Goal: Information Seeking & Learning: Learn about a topic

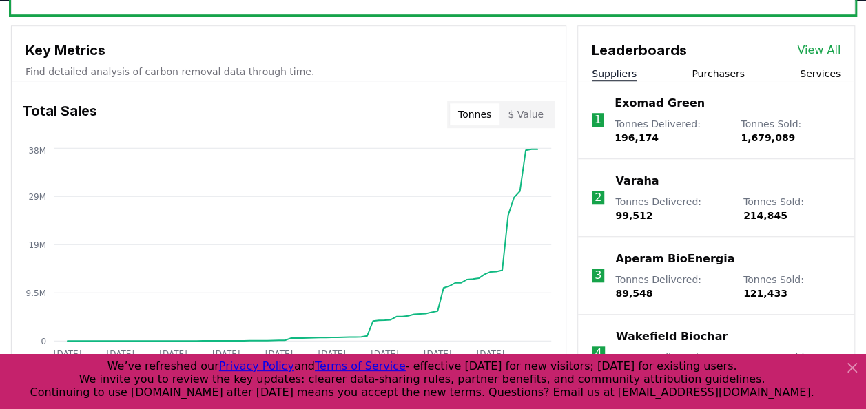
scroll to position [478, 0]
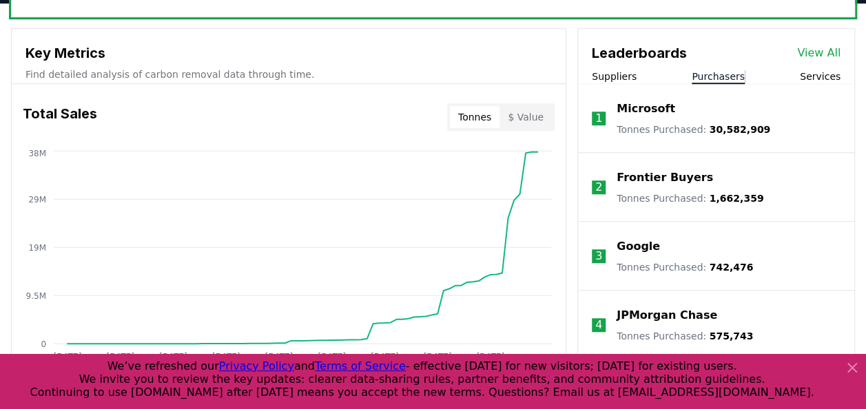
click at [726, 74] on button "Purchasers" at bounding box center [718, 77] width 53 height 14
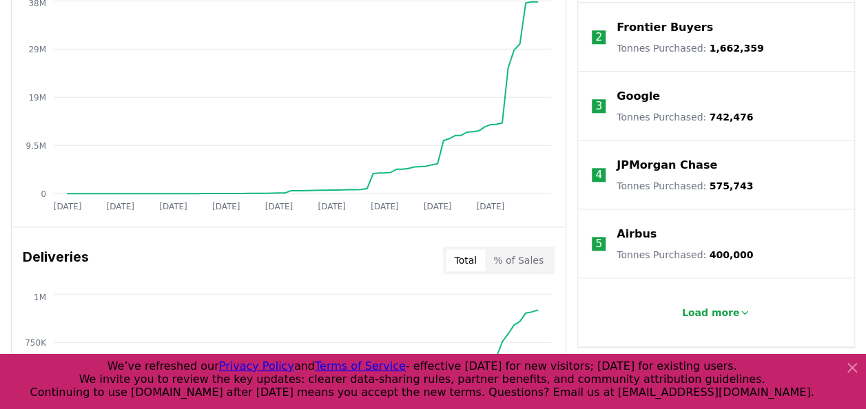
scroll to position [625, 0]
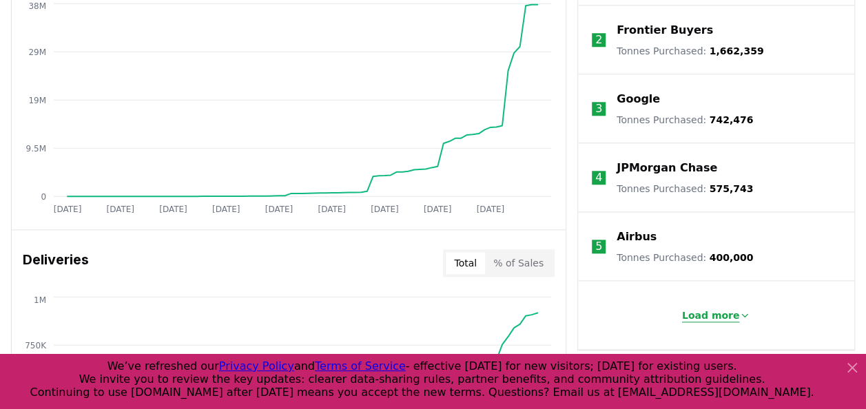
click at [699, 313] on p "Load more" at bounding box center [711, 316] width 58 height 14
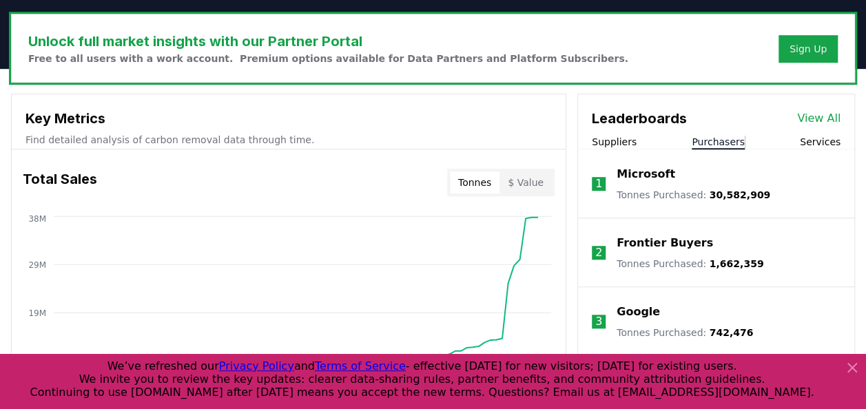
scroll to position [411, 0]
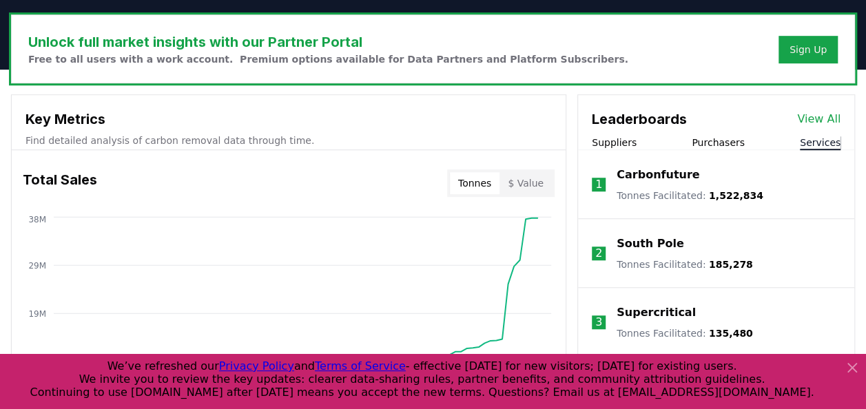
click at [825, 141] on button "Services" at bounding box center [820, 143] width 41 height 14
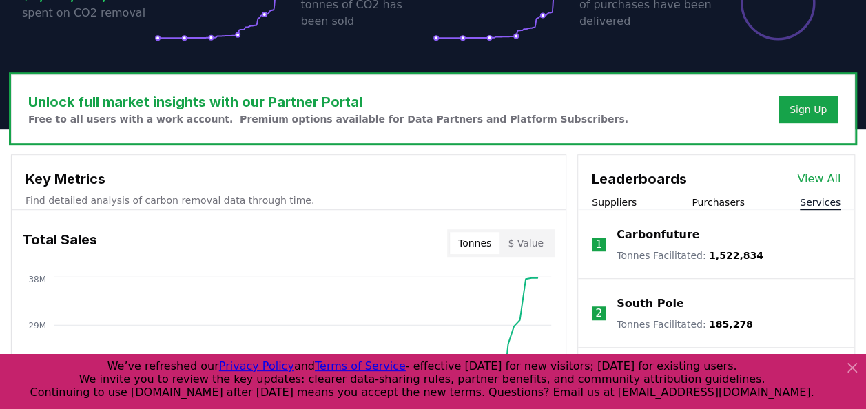
scroll to position [350, 0]
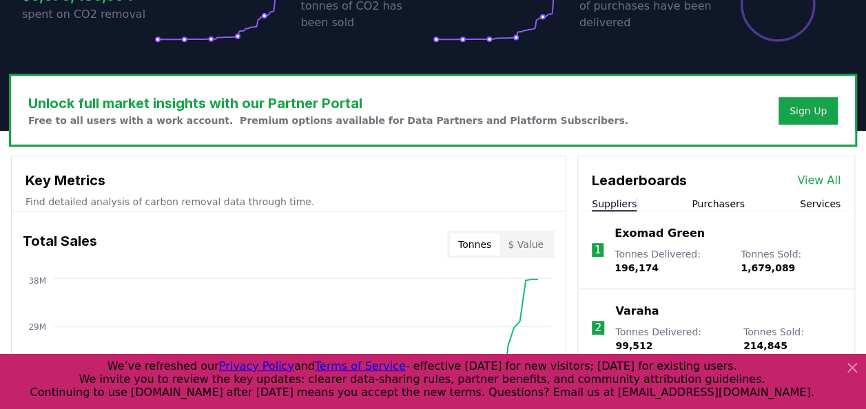
click at [605, 201] on button "Suppliers" at bounding box center [614, 204] width 45 height 14
click at [664, 233] on p "Exomad Green" at bounding box center [660, 233] width 90 height 17
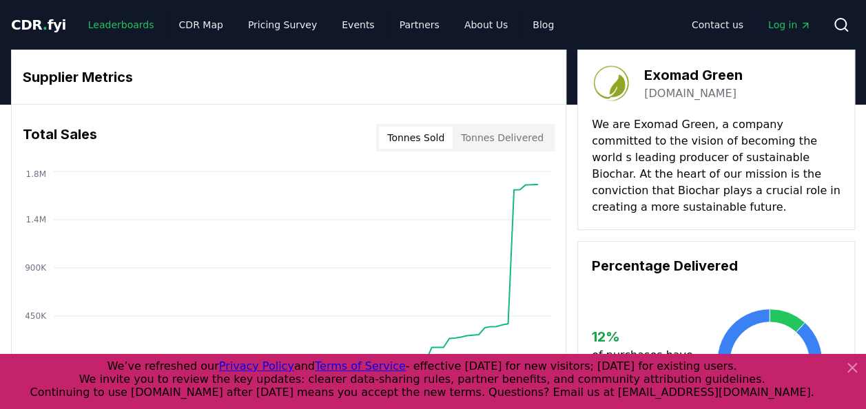
click at [114, 17] on link "Leaderboards" at bounding box center [121, 24] width 88 height 25
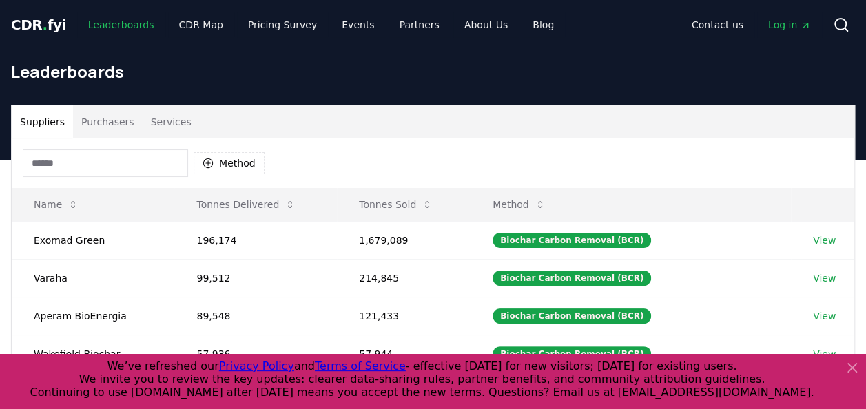
scroll to position [107, 0]
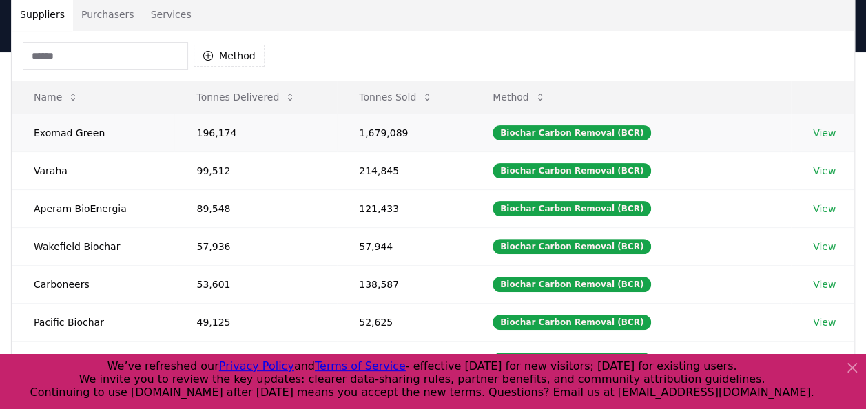
click at [822, 128] on link "View" at bounding box center [824, 133] width 23 height 14
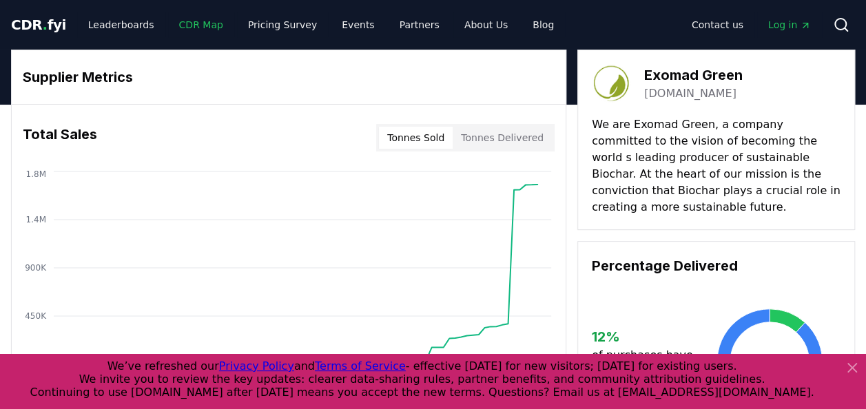
click at [186, 23] on link "CDR Map" at bounding box center [201, 24] width 66 height 25
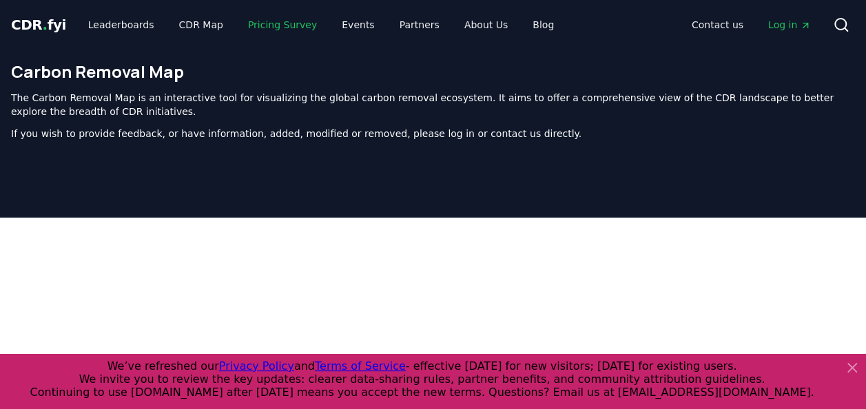
click at [275, 30] on link "Pricing Survey" at bounding box center [282, 24] width 91 height 25
click at [92, 23] on link "Leaderboards" at bounding box center [121, 24] width 88 height 25
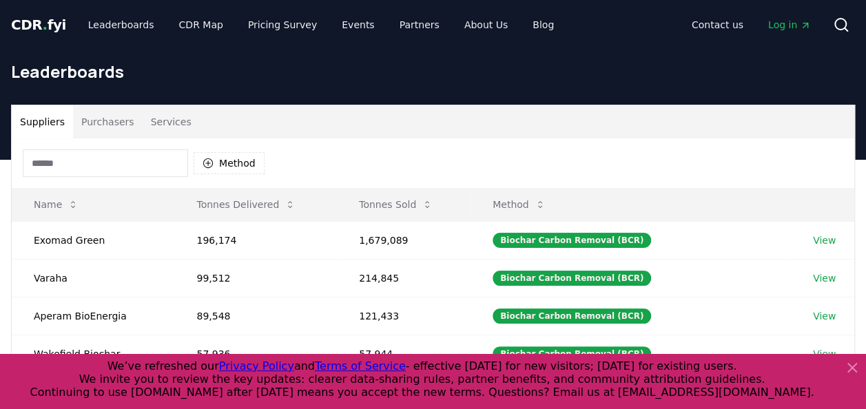
click at [856, 367] on icon at bounding box center [852, 368] width 17 height 17
click at [850, 365] on td "View" at bounding box center [822, 354] width 63 height 38
click at [225, 161] on button "Method" at bounding box center [229, 163] width 71 height 22
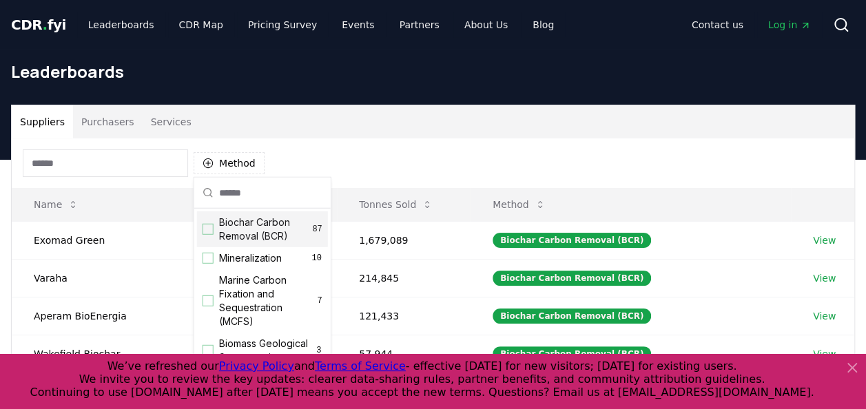
click at [211, 231] on div "Suggestions" at bounding box center [208, 229] width 11 height 11
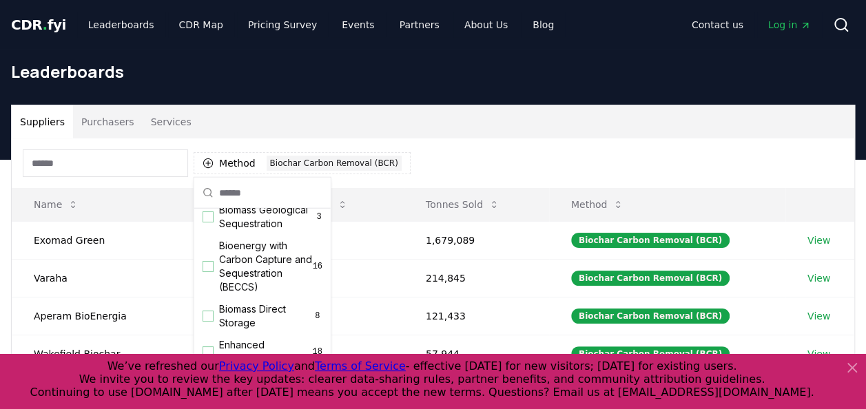
scroll to position [149, 0]
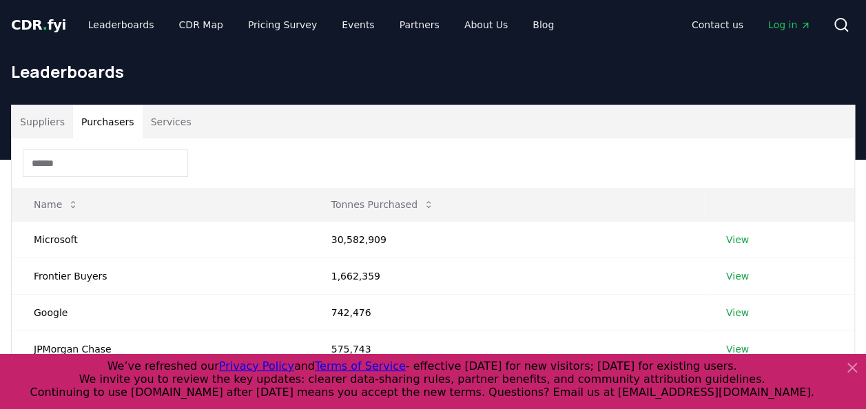
click at [113, 118] on button "Purchasers" at bounding box center [108, 121] width 70 height 33
click at [736, 236] on link "View" at bounding box center [737, 240] width 23 height 14
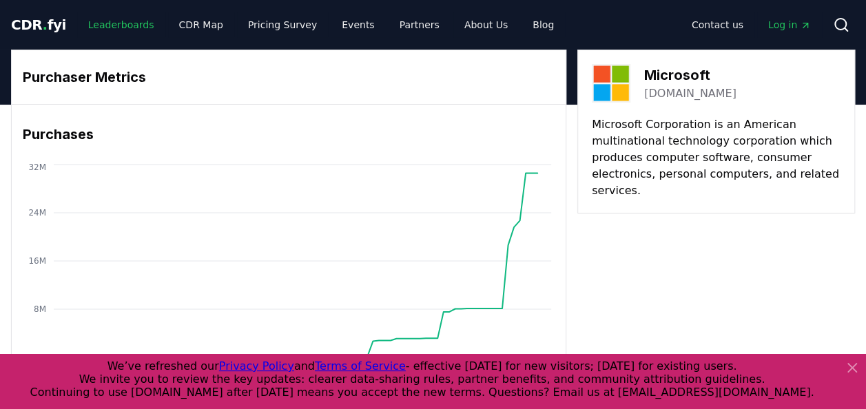
click at [124, 19] on link "Leaderboards" at bounding box center [121, 24] width 88 height 25
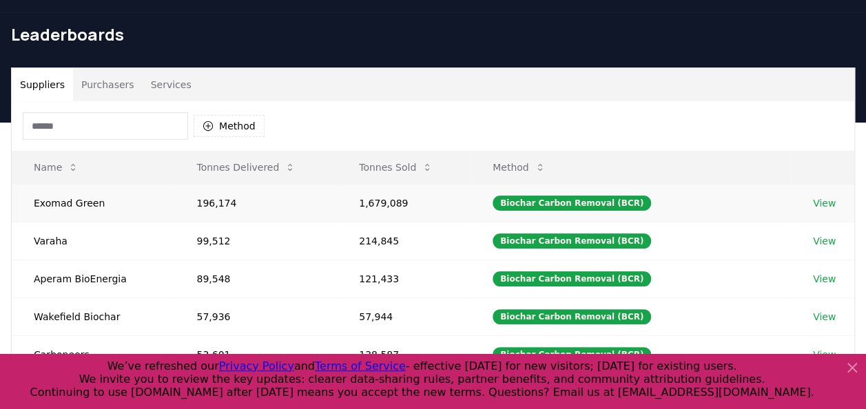
scroll to position [55, 0]
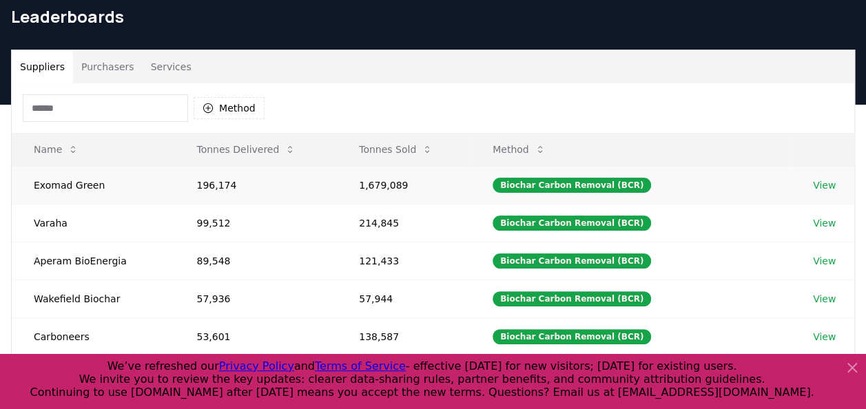
click at [135, 189] on td "Exomad Green" at bounding box center [93, 185] width 163 height 38
click at [557, 187] on div "Biochar Carbon Removal (BCR)" at bounding box center [572, 185] width 158 height 15
click at [822, 182] on link "View" at bounding box center [824, 185] width 23 height 14
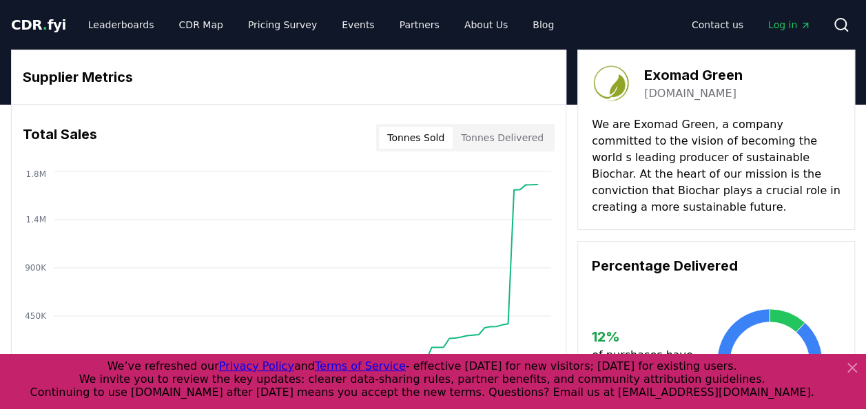
click at [502, 138] on button "Tonnes Delivered" at bounding box center [502, 138] width 99 height 22
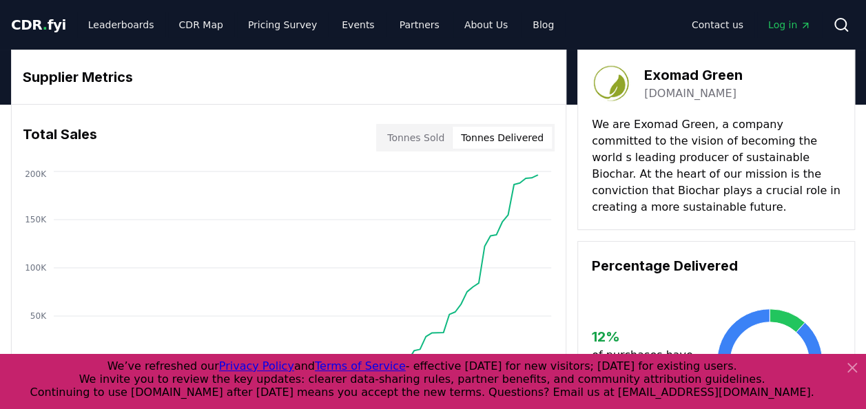
click at [852, 362] on icon at bounding box center [852, 368] width 17 height 17
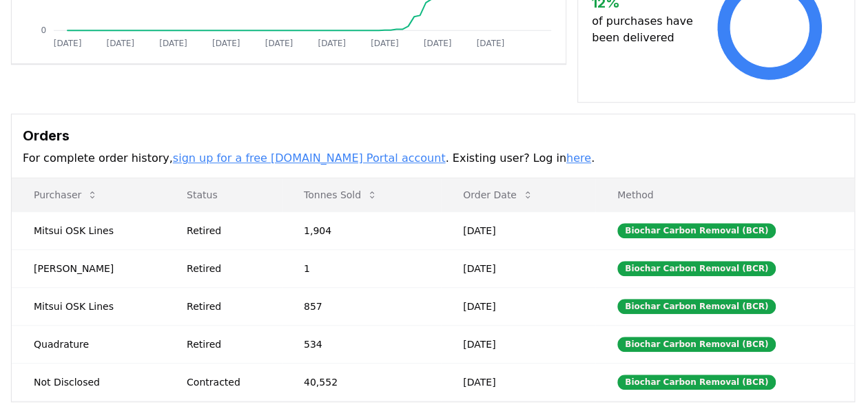
scroll to position [378, 0]
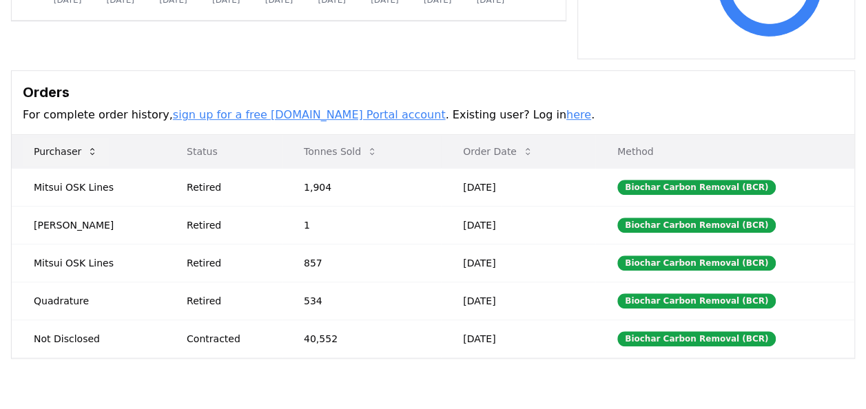
click at [87, 146] on icon at bounding box center [92, 151] width 11 height 11
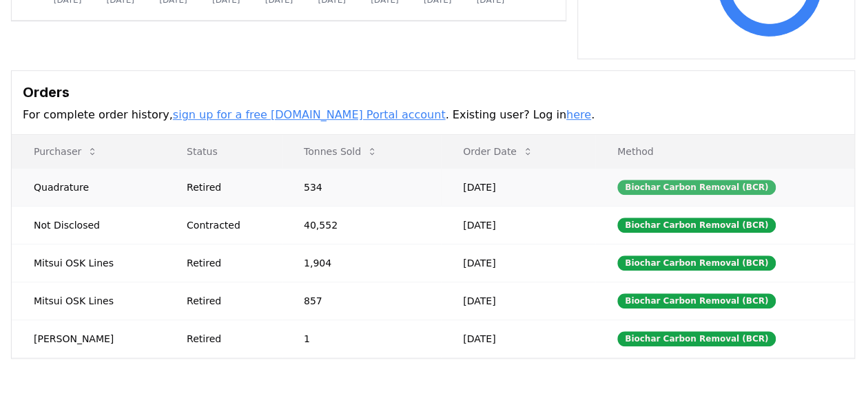
click at [729, 180] on div "Biochar Carbon Removal (BCR)" at bounding box center [696, 187] width 158 height 15
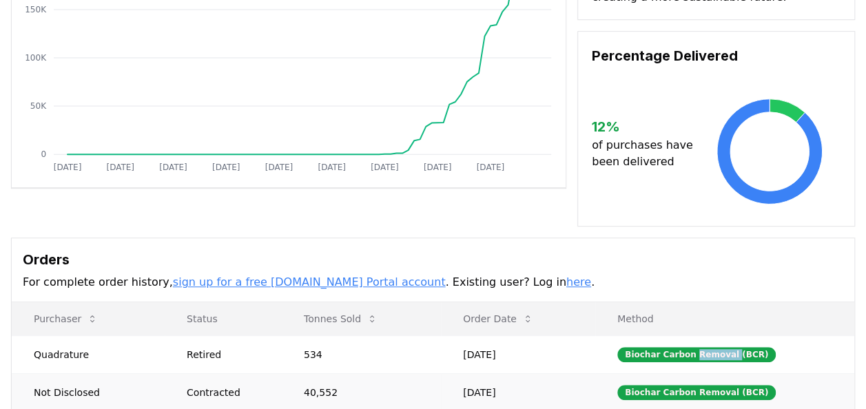
scroll to position [0, 0]
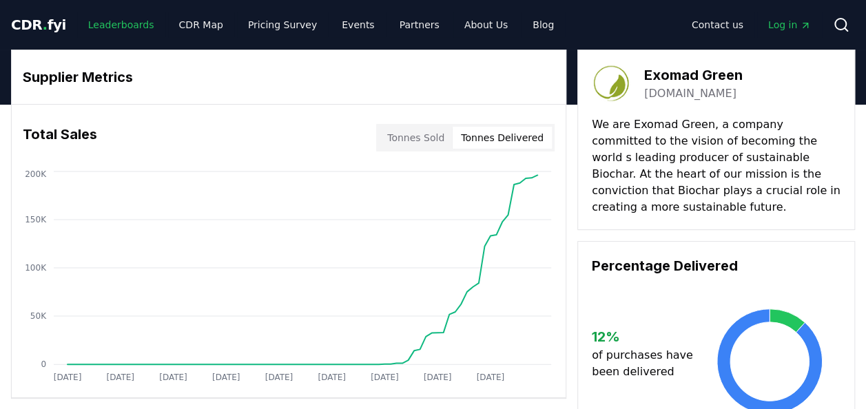
click at [116, 25] on link "Leaderboards" at bounding box center [121, 24] width 88 height 25
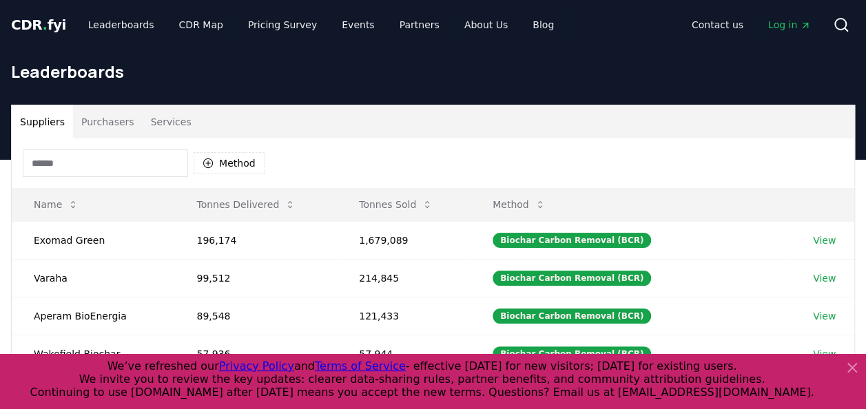
click at [850, 365] on icon at bounding box center [852, 368] width 8 height 8
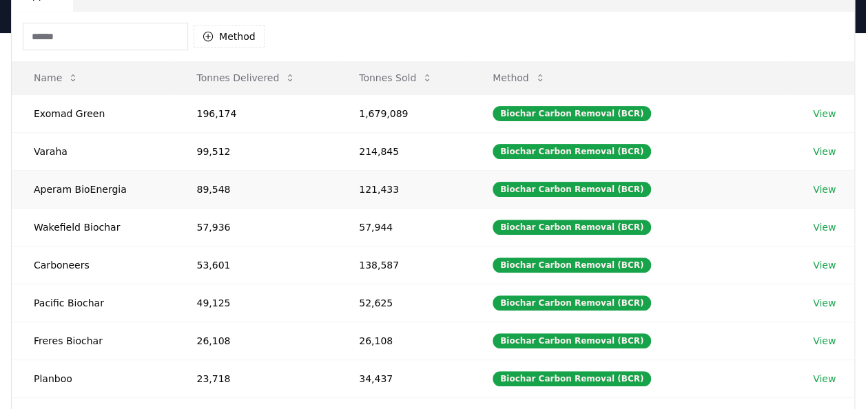
scroll to position [157, 0]
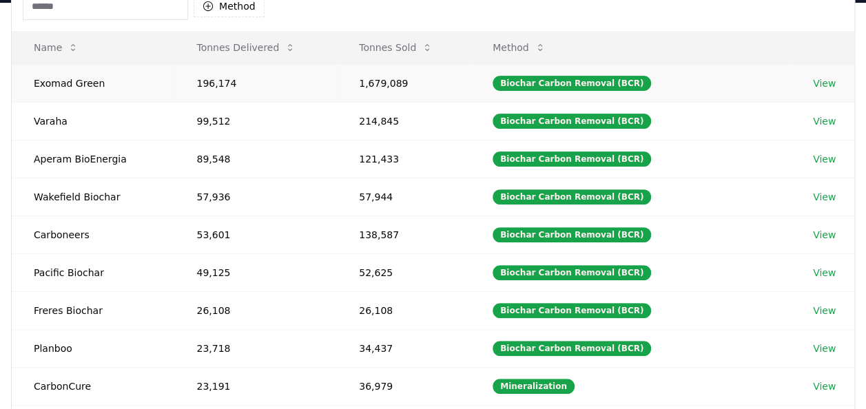
click at [823, 82] on link "View" at bounding box center [824, 83] width 23 height 14
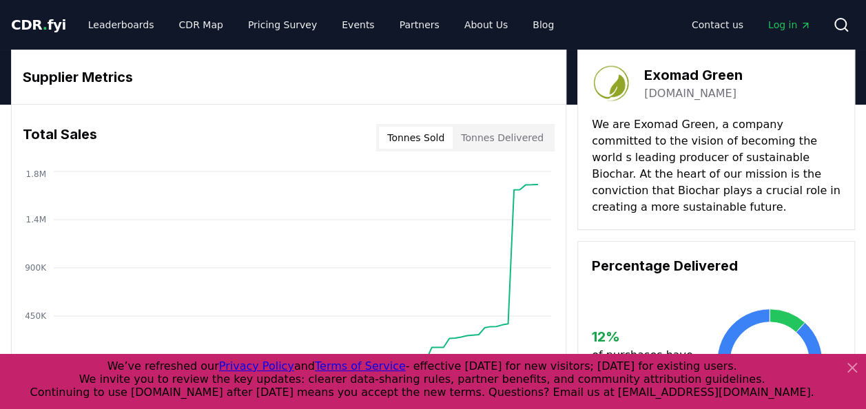
click at [851, 369] on icon at bounding box center [852, 368] width 8 height 8
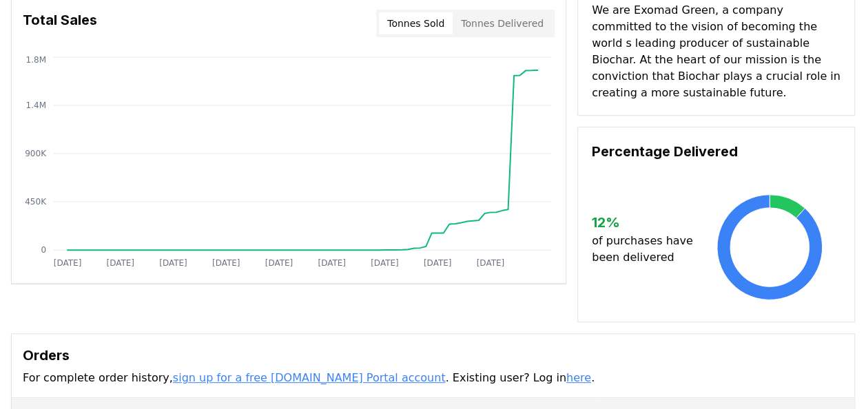
scroll to position [115, 0]
click at [751, 227] on icon at bounding box center [770, 247] width 142 height 110
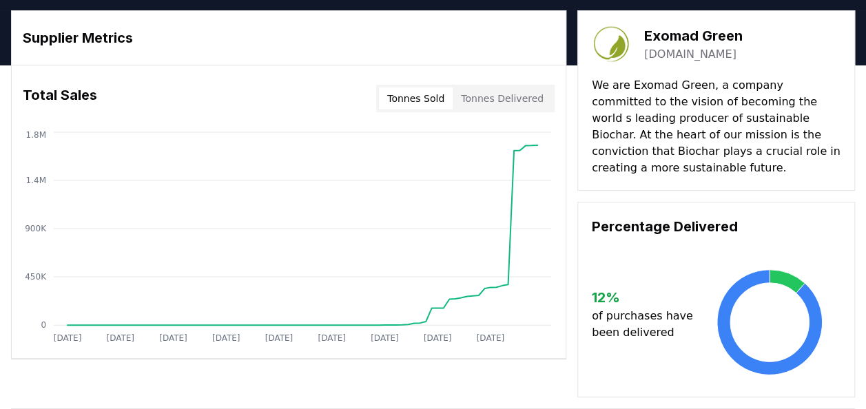
scroll to position [0, 0]
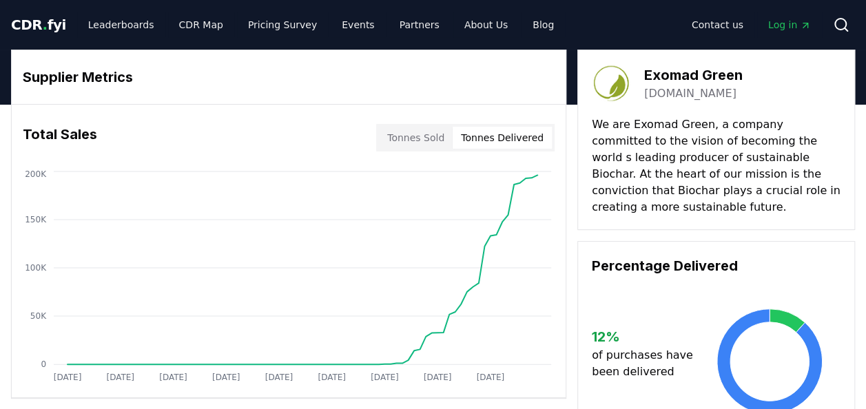
click at [497, 141] on button "Tonnes Delivered" at bounding box center [502, 138] width 99 height 22
click at [116, 26] on link "Leaderboards" at bounding box center [121, 24] width 88 height 25
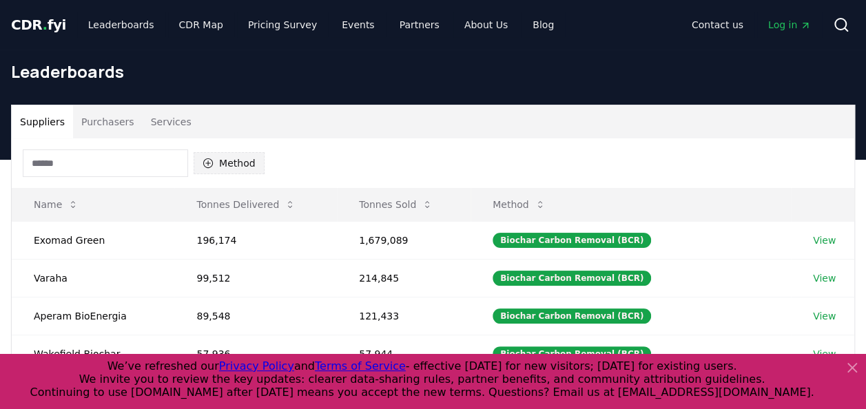
click at [219, 167] on button "Method" at bounding box center [229, 163] width 71 height 22
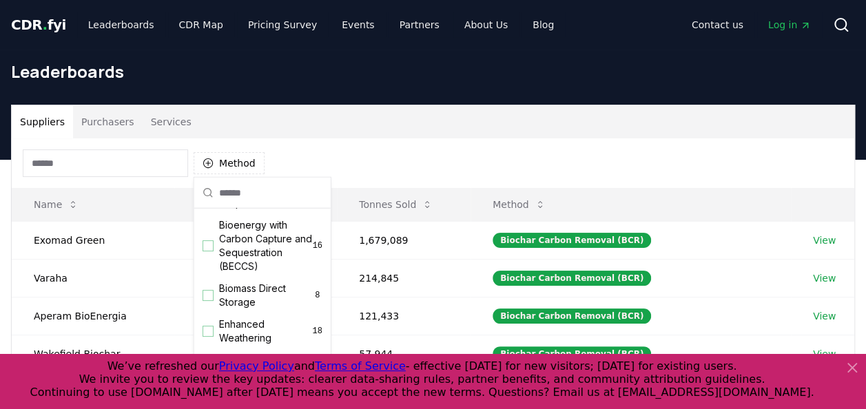
scroll to position [157, 0]
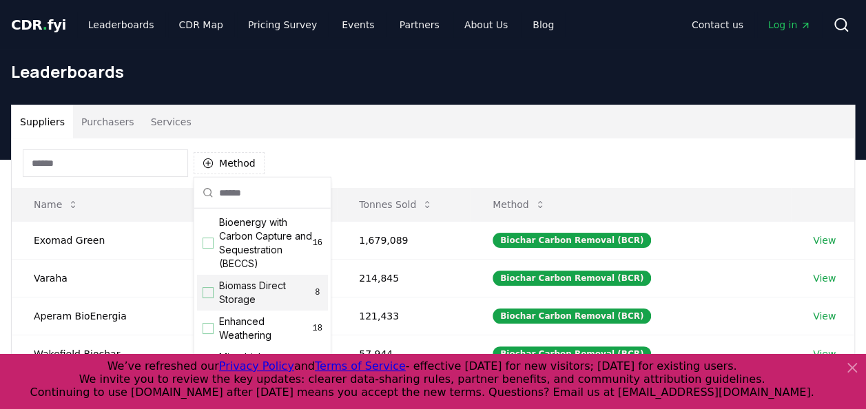
click at [209, 298] on div "Suggestions" at bounding box center [208, 292] width 11 height 11
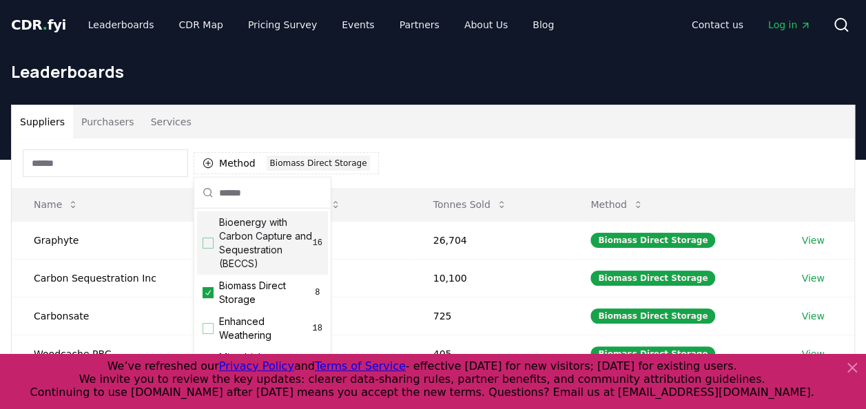
click at [210, 249] on div "Suggestions" at bounding box center [208, 243] width 11 height 11
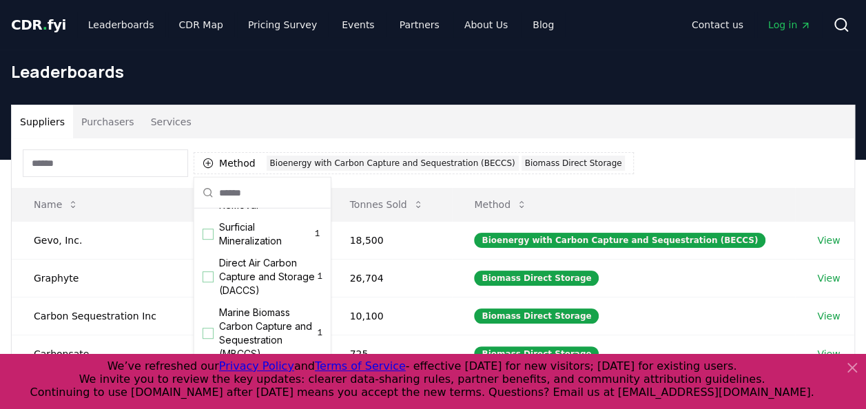
scroll to position [472, 0]
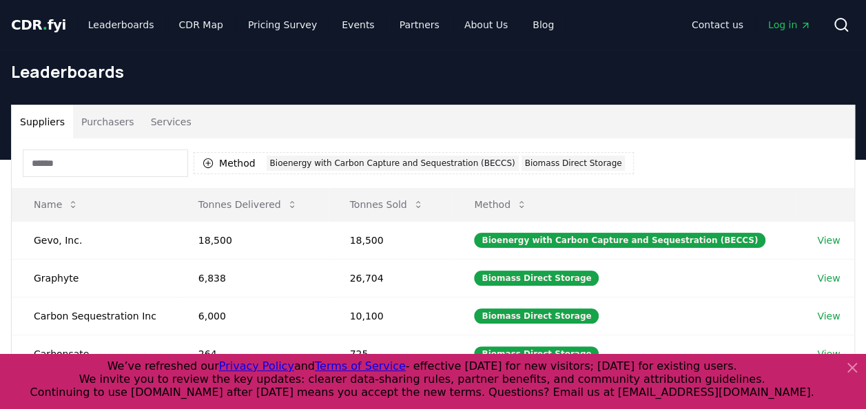
click at [849, 365] on icon at bounding box center [852, 368] width 8 height 8
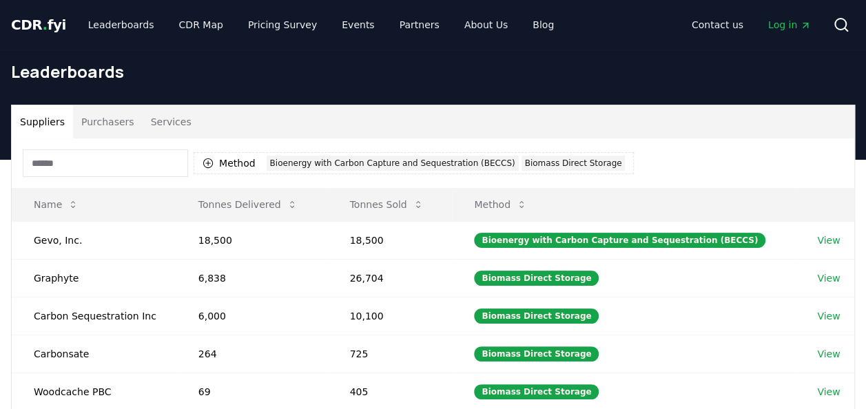
click at [669, 174] on div "Method 2 Bioenergy with Carbon Capture and Sequestration (BECCS) Biomass Direct…" at bounding box center [433, 163] width 843 height 50
click at [827, 241] on link "View" at bounding box center [828, 241] width 23 height 14
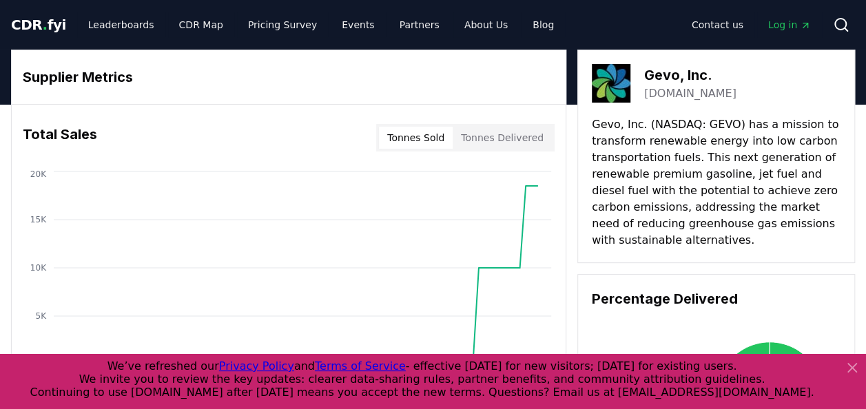
click at [490, 138] on button "Tonnes Delivered" at bounding box center [502, 138] width 99 height 22
click at [852, 367] on icon at bounding box center [852, 368] width 8 height 8
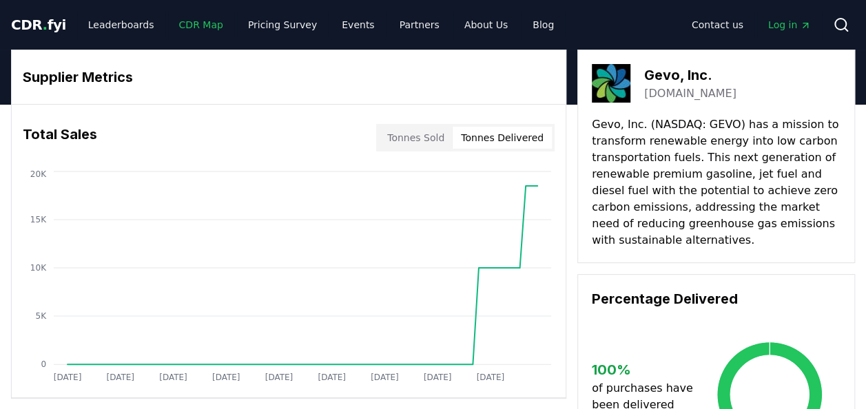
click at [193, 26] on link "CDR Map" at bounding box center [201, 24] width 66 height 25
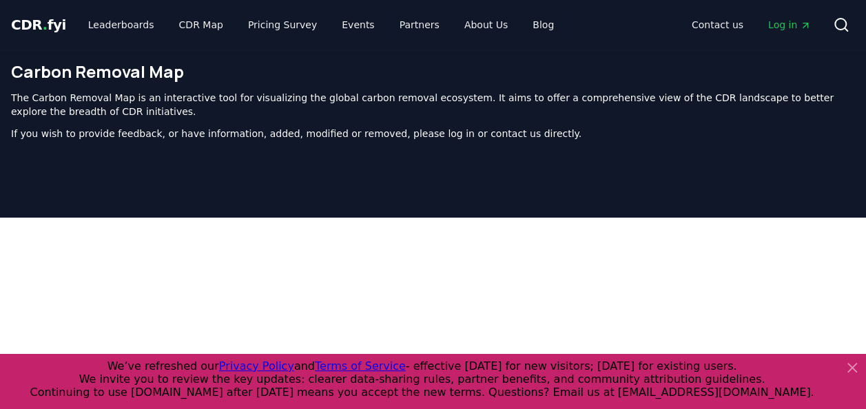
click at [852, 369] on icon at bounding box center [852, 368] width 17 height 17
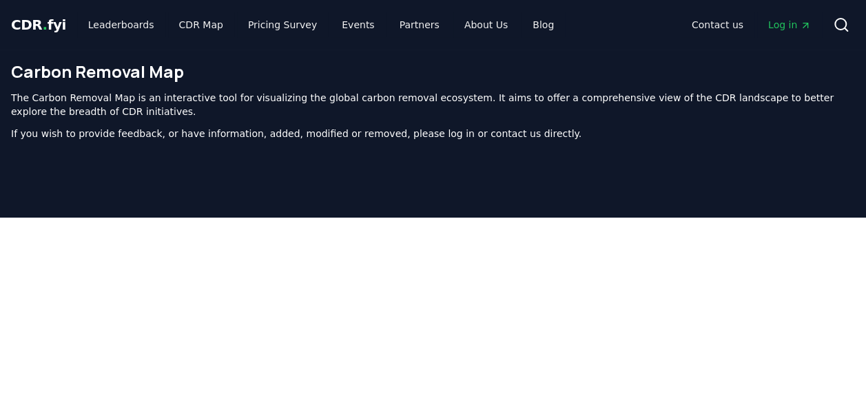
click at [43, 28] on span "." at bounding box center [45, 25] width 5 height 17
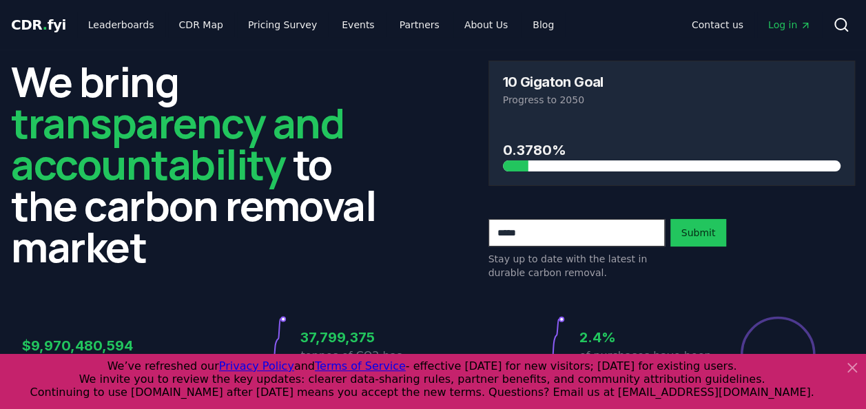
click at [849, 365] on icon at bounding box center [852, 368] width 8 height 8
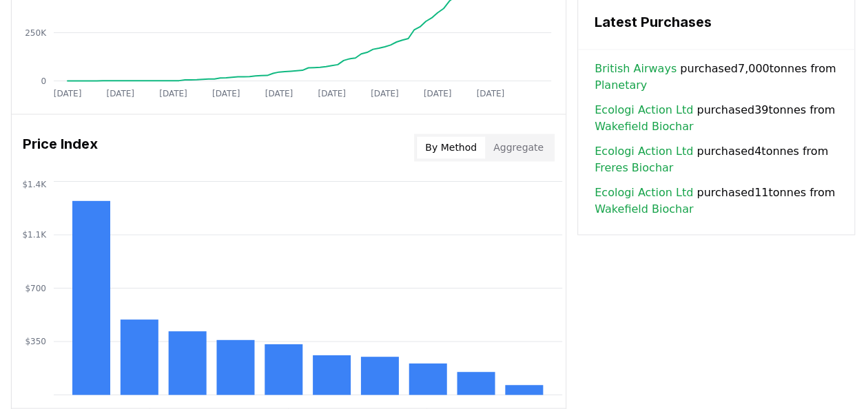
scroll to position [1034, 0]
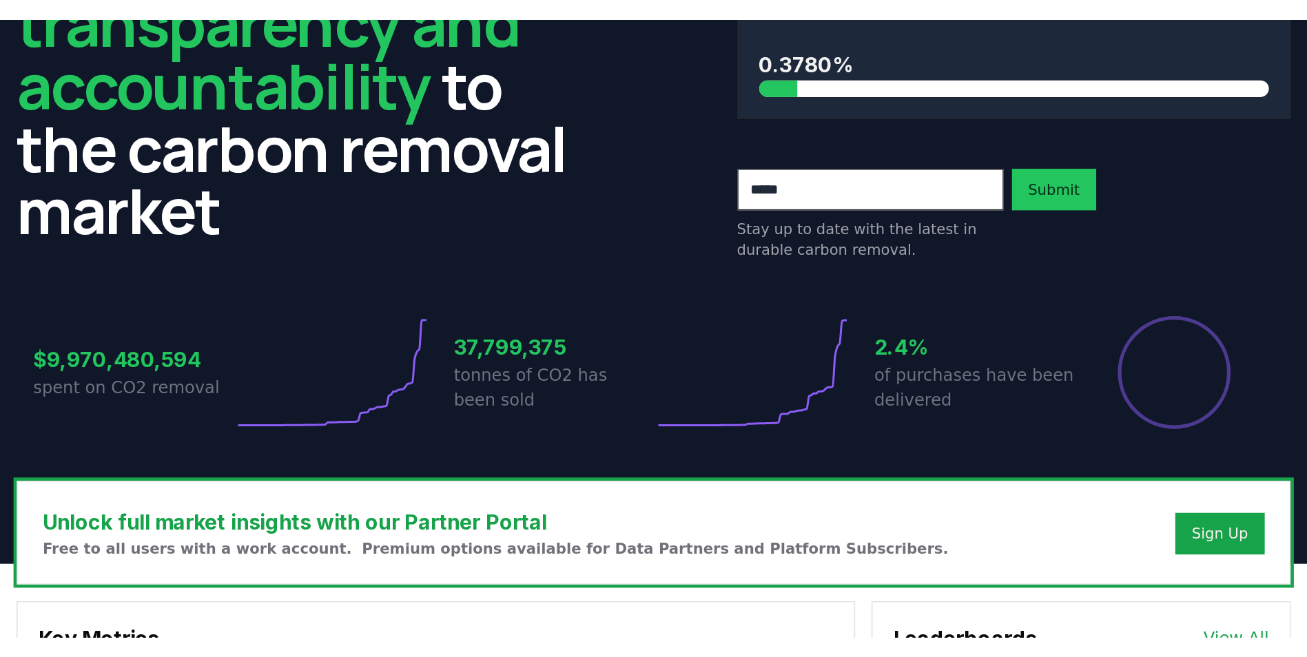
scroll to position [121, 0]
